Goal: Register for event/course

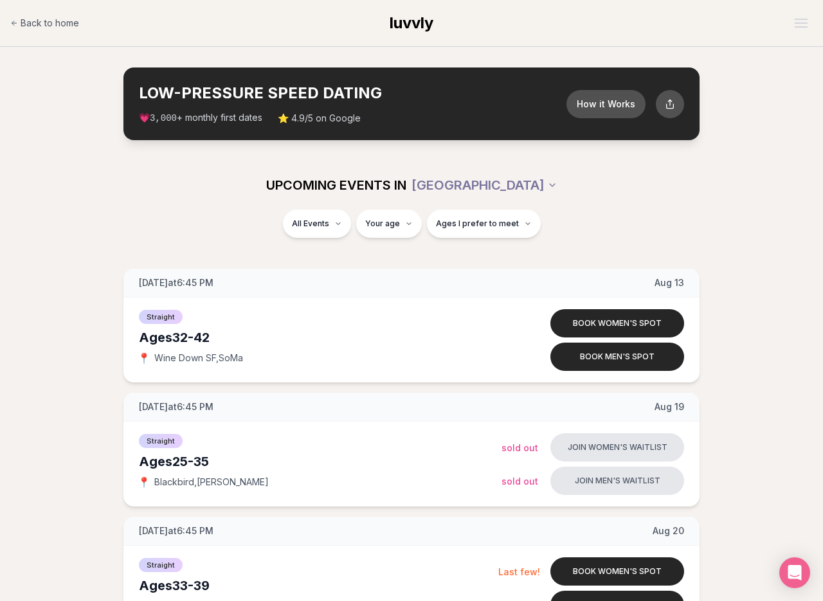
click at [617, 120] on div "LOW-PRESSURE SPEED DATING How it Works 💗 3,000 + monthly first dates ⭐ 4.9/5 on…" at bounding box center [412, 104] width 576 height 73
click at [616, 108] on button "How it Works" at bounding box center [606, 104] width 83 height 30
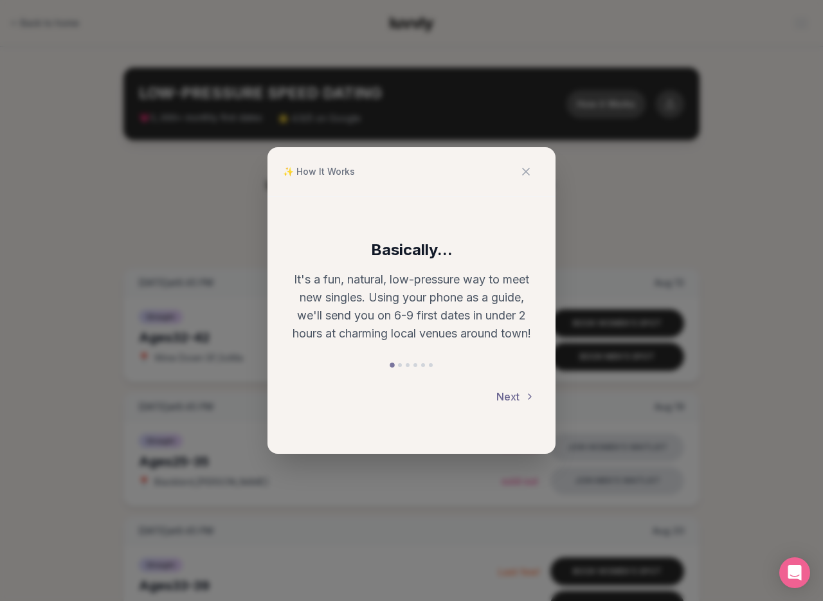
click at [511, 390] on button "Next" at bounding box center [516, 397] width 39 height 28
click at [301, 403] on button "Back" at bounding box center [308, 397] width 40 height 28
click at [509, 392] on button "Next" at bounding box center [516, 397] width 39 height 28
click at [509, 391] on button "Next" at bounding box center [516, 397] width 39 height 28
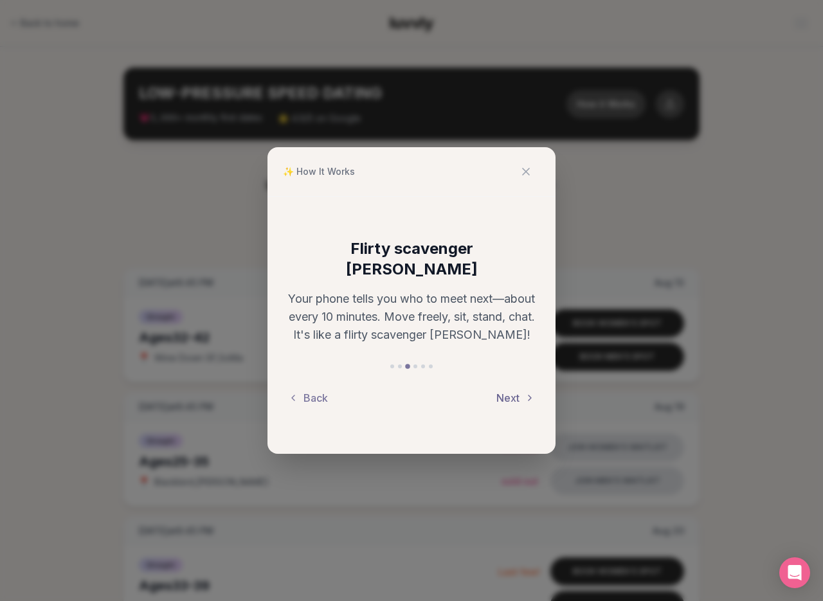
click at [511, 388] on button "Next" at bounding box center [516, 398] width 39 height 28
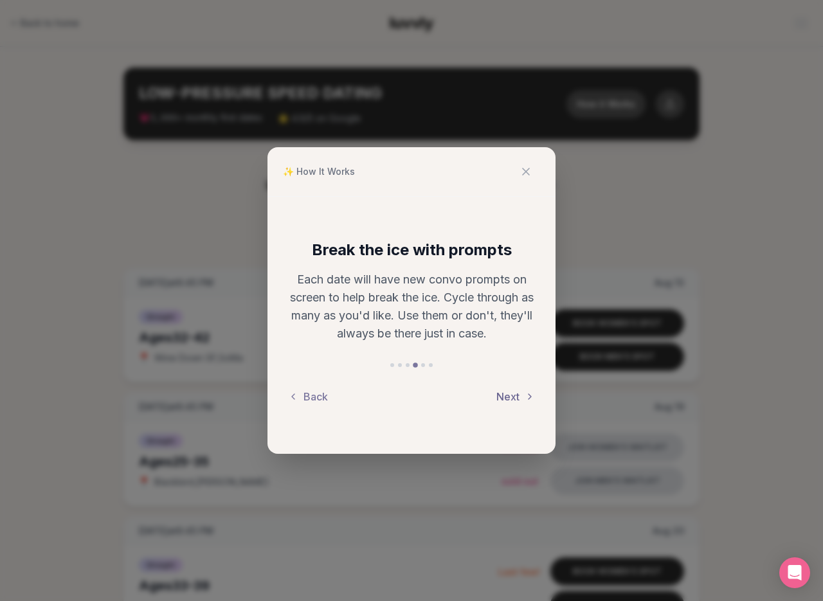
click at [511, 390] on button "Next" at bounding box center [516, 397] width 39 height 28
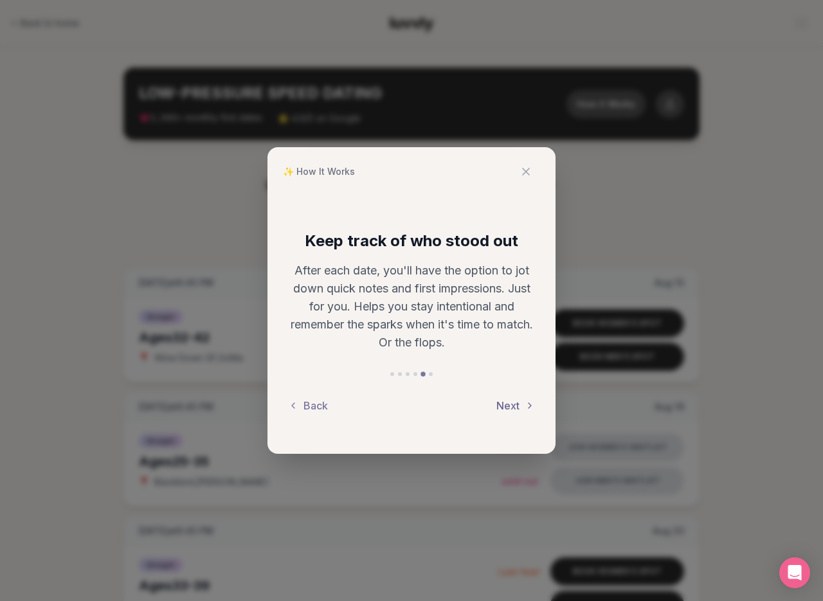
click at [514, 399] on button "Next" at bounding box center [516, 406] width 39 height 28
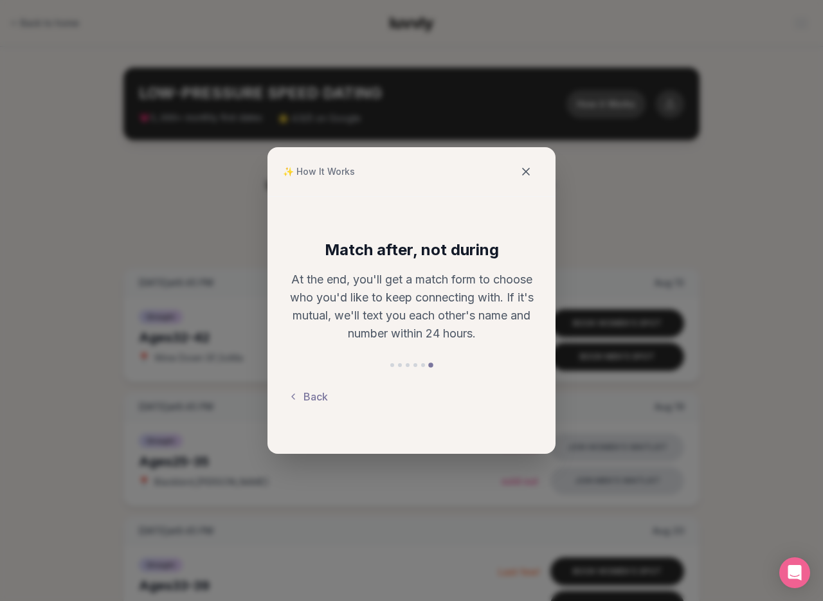
click at [530, 172] on icon at bounding box center [526, 171] width 13 height 13
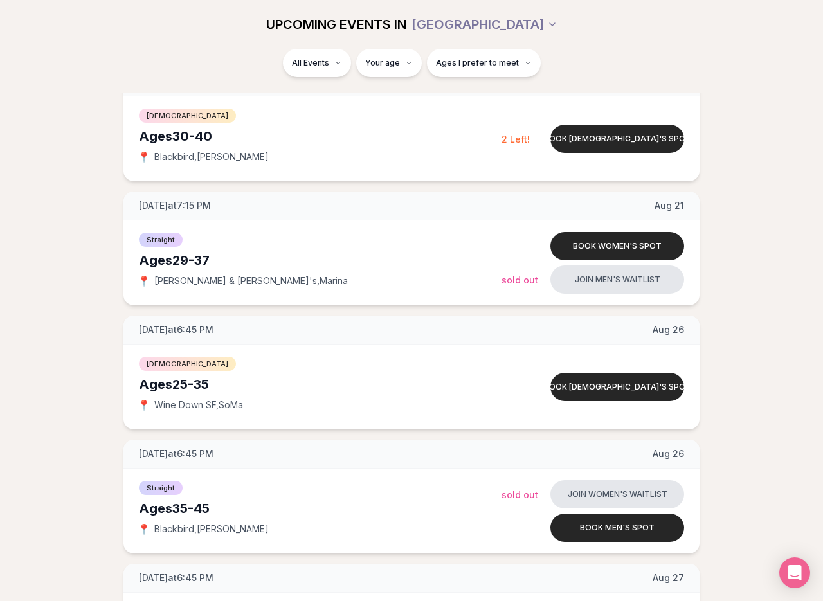
scroll to position [940, 0]
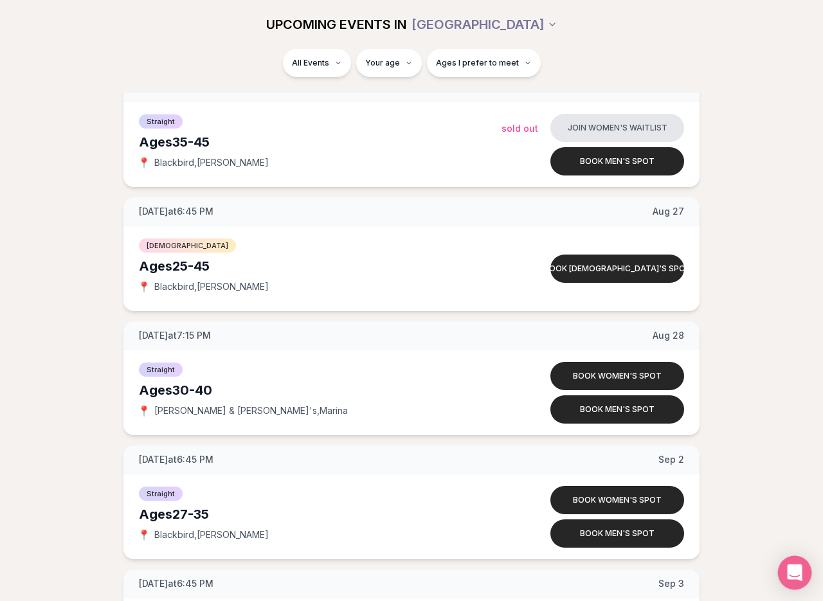
click at [808, 568] on div "Open Intercom Messenger" at bounding box center [795, 573] width 34 height 34
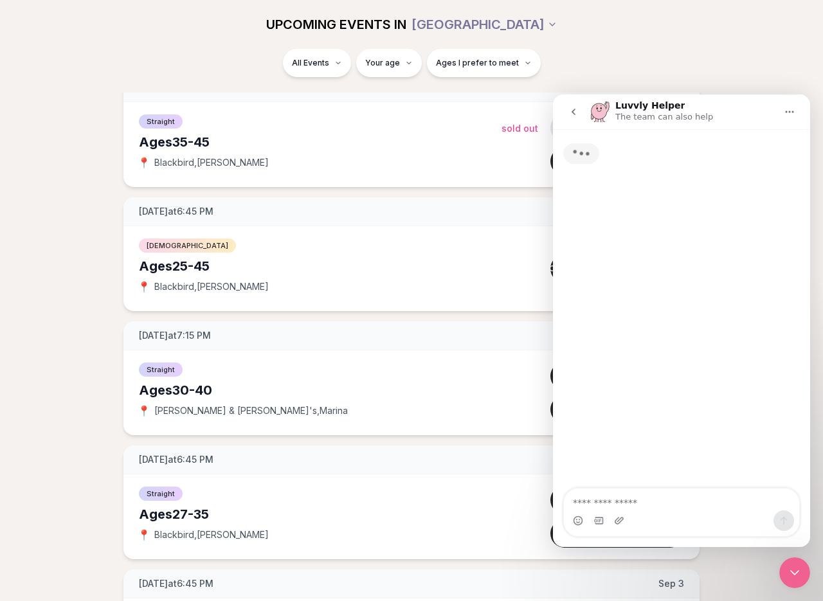
scroll to position [0, 0]
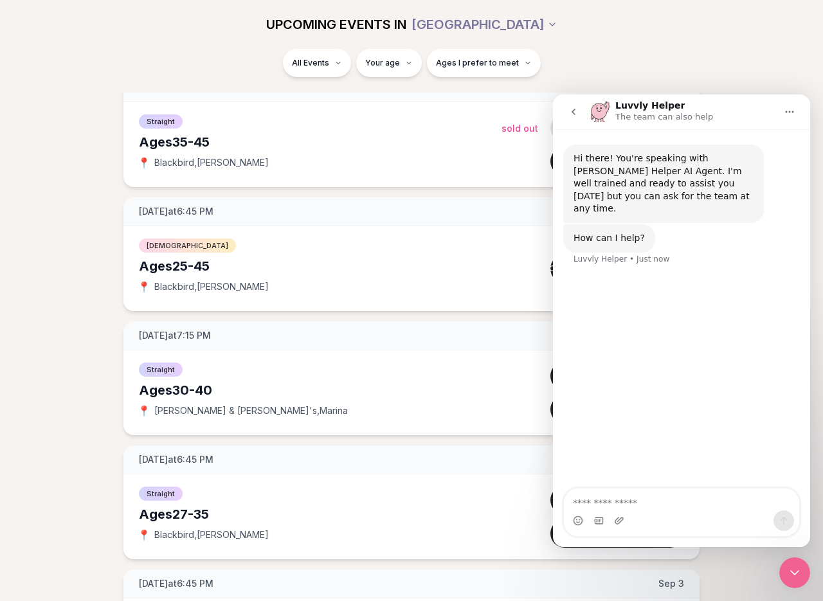
click at [569, 118] on button "go back" at bounding box center [574, 112] width 24 height 24
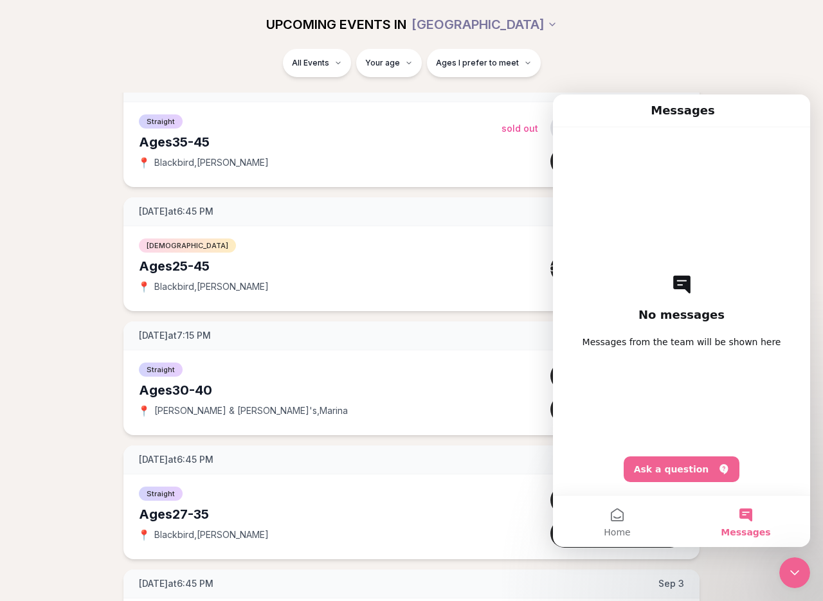
click at [800, 573] on icon "Close Intercom Messenger" at bounding box center [794, 572] width 15 height 15
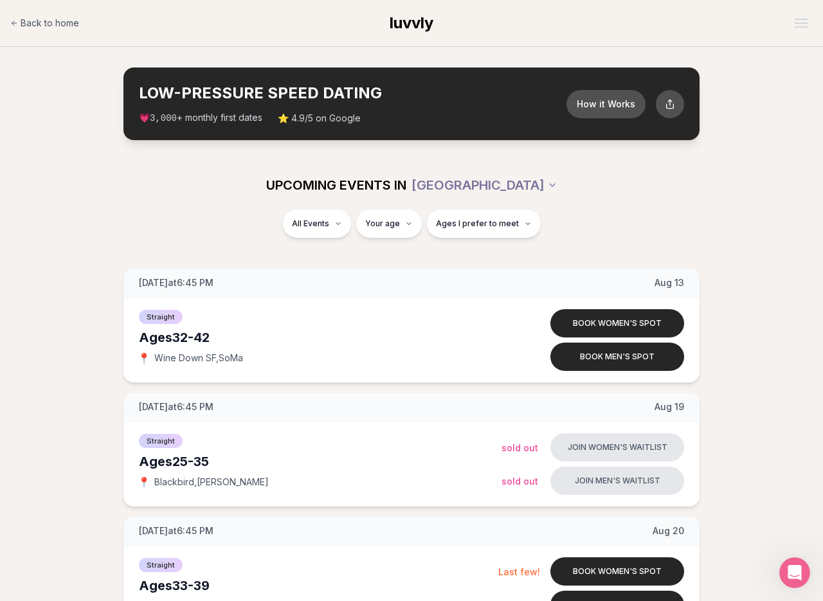
click at [791, 234] on div "All Events Your age Ages I prefer to meet" at bounding box center [411, 232] width 823 height 44
click at [243, 404] on div "[DATE] at 6:45 PM [DATE]" at bounding box center [412, 407] width 576 height 29
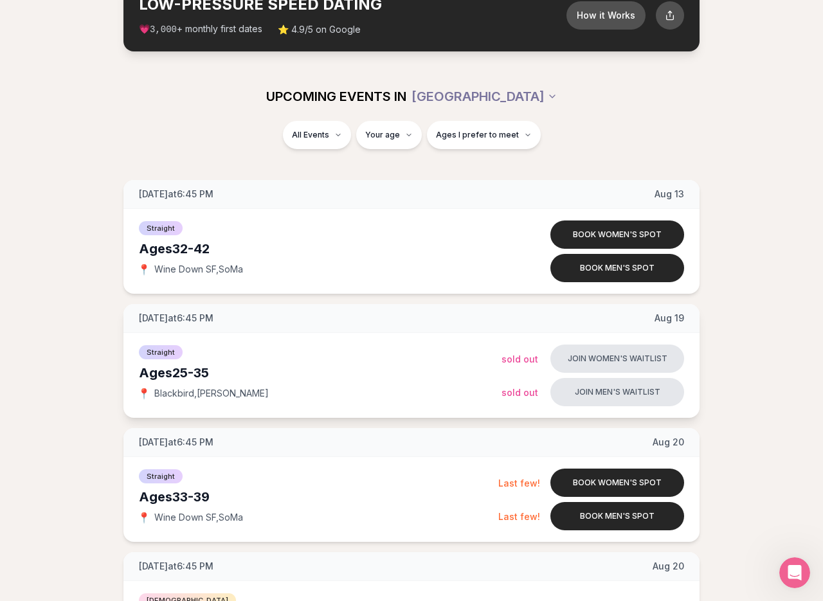
scroll to position [84, 0]
